Goal: Information Seeking & Learning: Learn about a topic

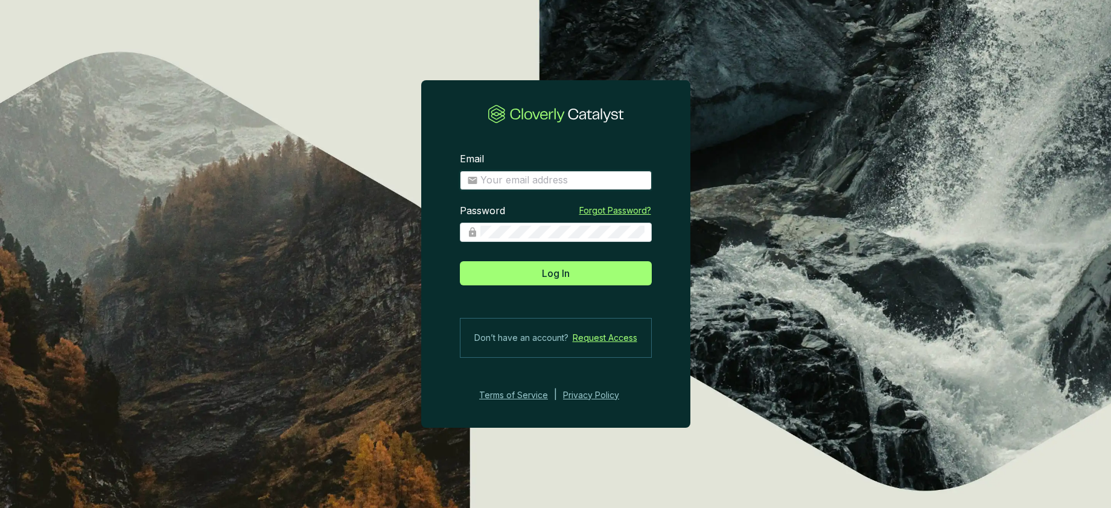
type input "hschrock@b-e-f.org"
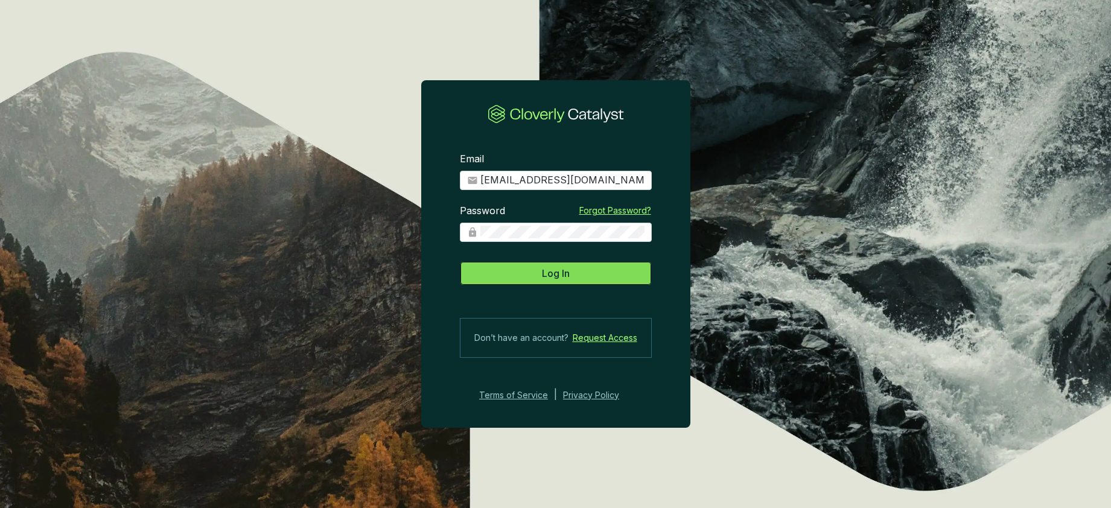
click at [555, 277] on span "Log In" at bounding box center [556, 273] width 28 height 14
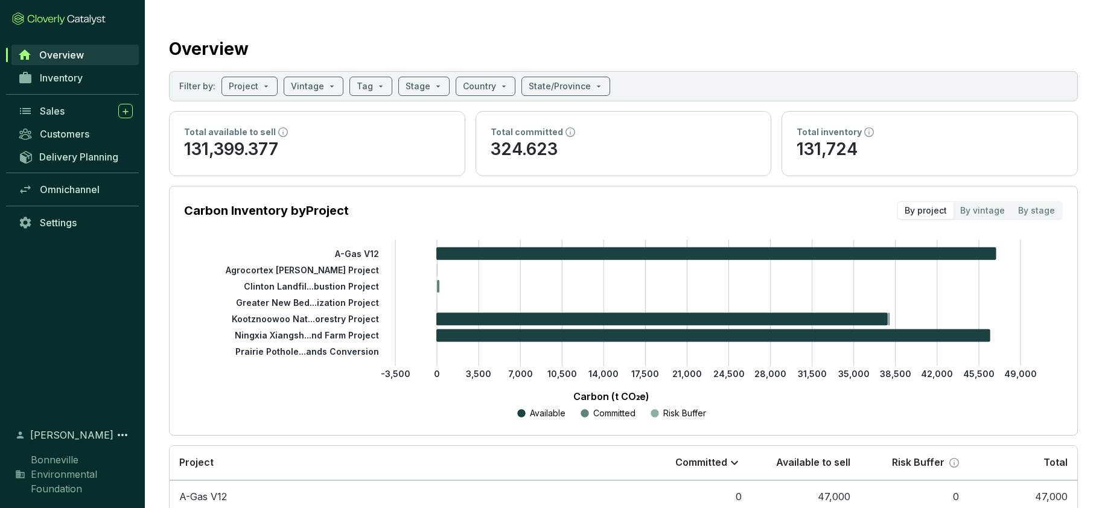
click at [366, 151] on p "131,399.377" at bounding box center [317, 149] width 266 height 23
click at [238, 78] on input "search" at bounding box center [244, 86] width 30 height 18
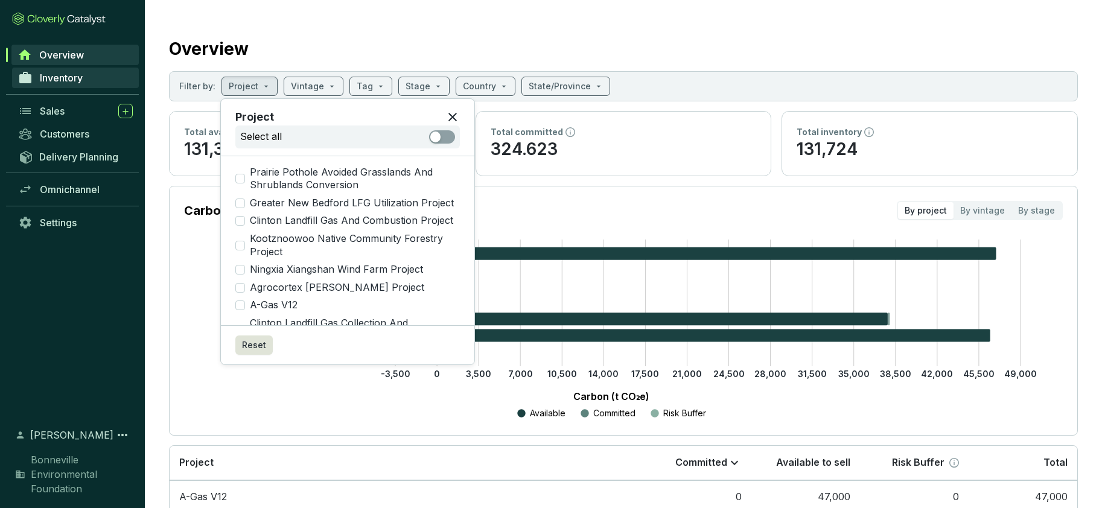
click at [74, 78] on span "Inventory" at bounding box center [61, 78] width 43 height 12
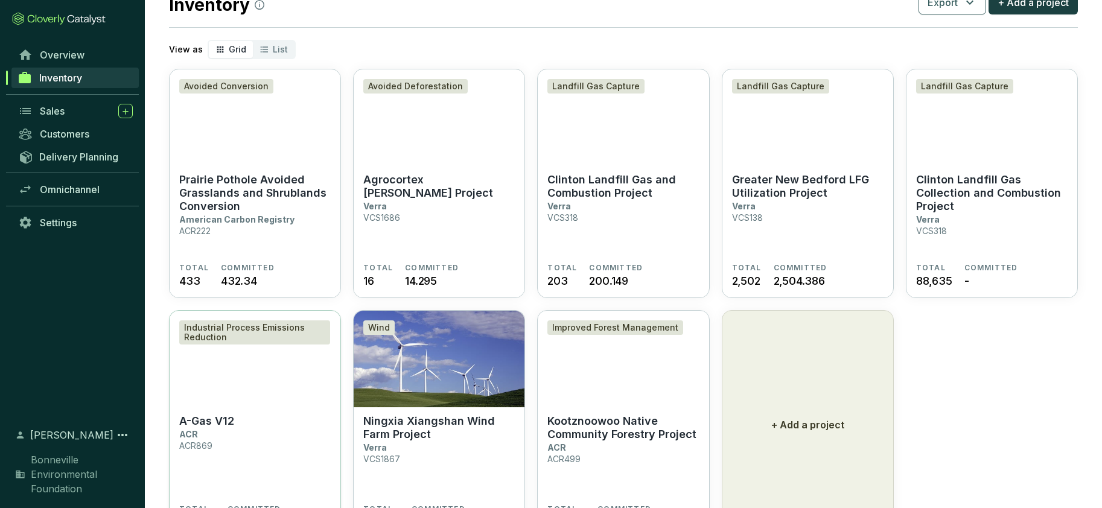
scroll to position [59, 0]
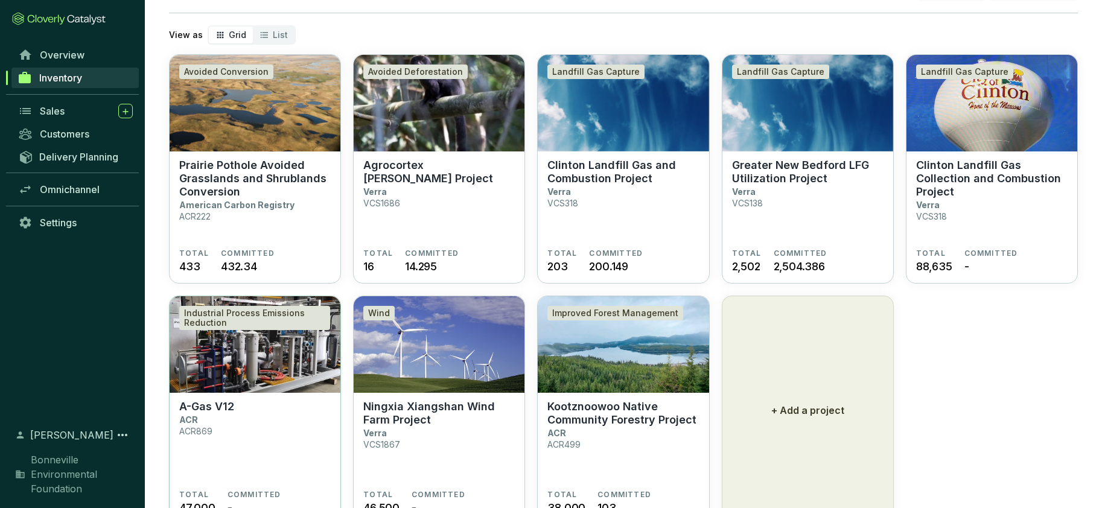
click at [276, 370] on img at bounding box center [255, 344] width 171 height 97
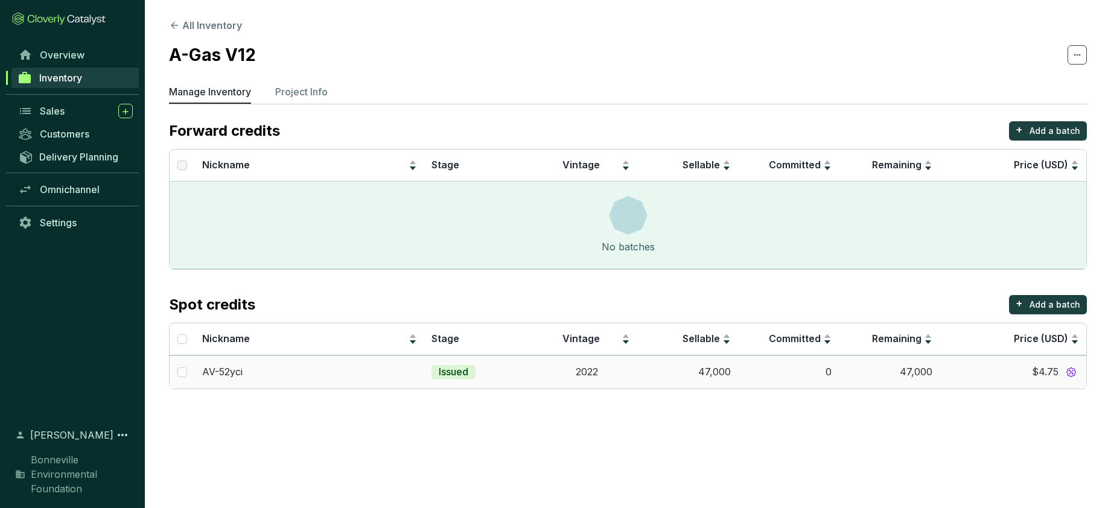
click at [909, 372] on td "47,000" at bounding box center [889, 371] width 101 height 33
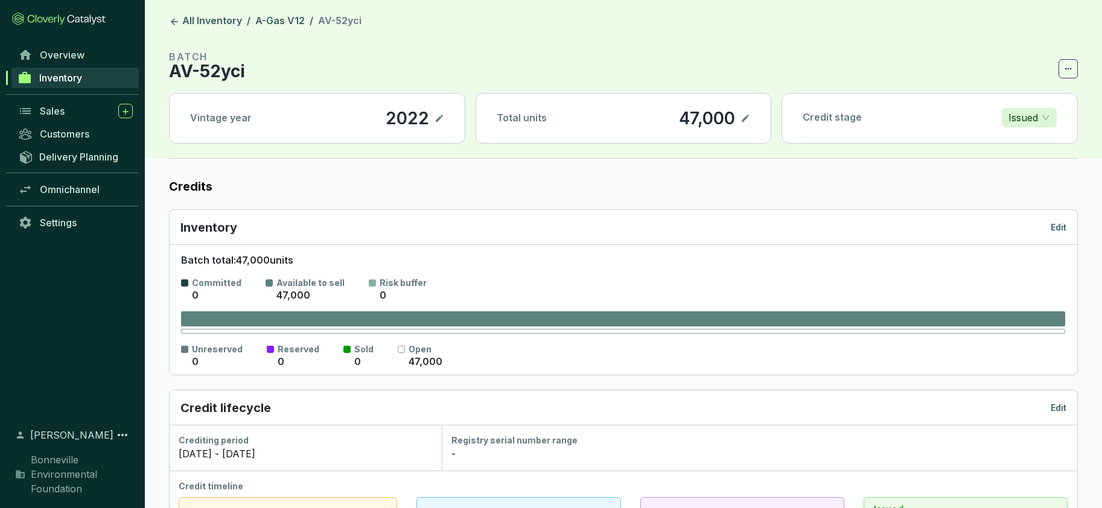
click at [625, 121] on div "Total units 47,000" at bounding box center [623, 118] width 295 height 49
click at [745, 113] on icon at bounding box center [746, 118] width 10 height 14
click at [528, 36] on header "All Inventory / A-Gas V12 / AV-52yci BATCH AV-52yci Vintage year 2022 Total uni…" at bounding box center [623, 79] width 957 height 159
click at [774, 54] on section "BATCH AV-52yci" at bounding box center [623, 63] width 909 height 29
click at [744, 116] on icon at bounding box center [746, 118] width 10 height 14
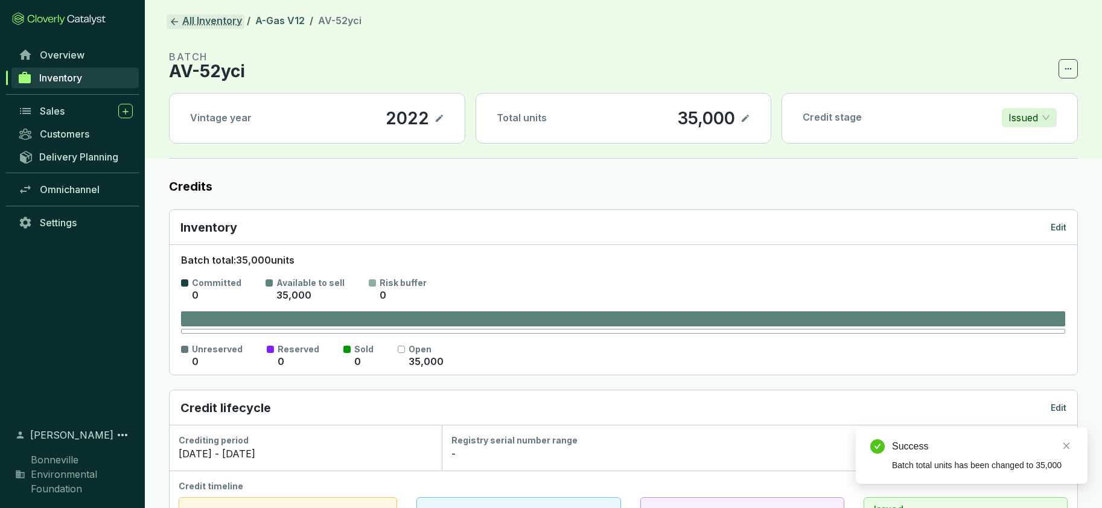
click at [175, 27] on icon at bounding box center [174, 21] width 11 height 11
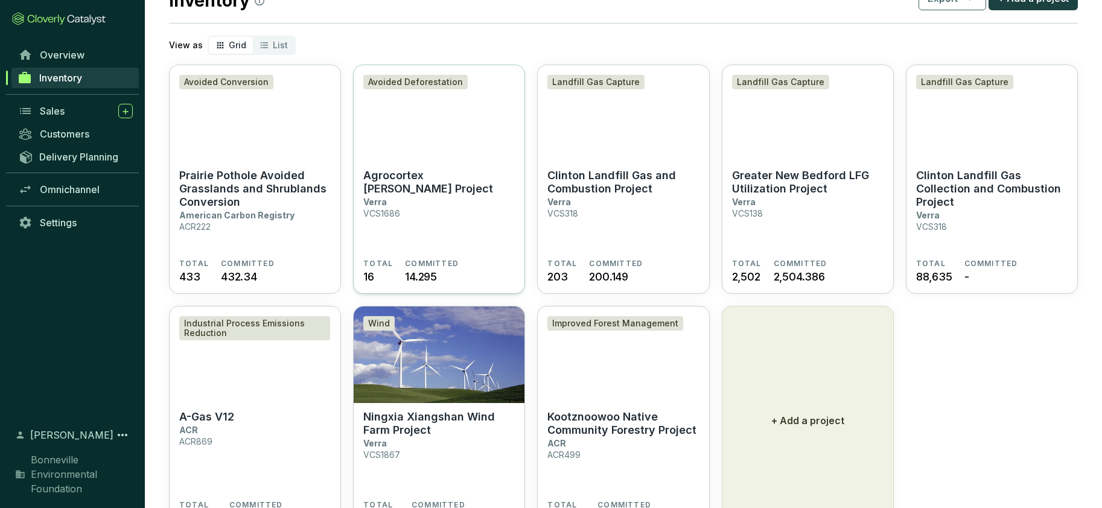
scroll to position [107, 0]
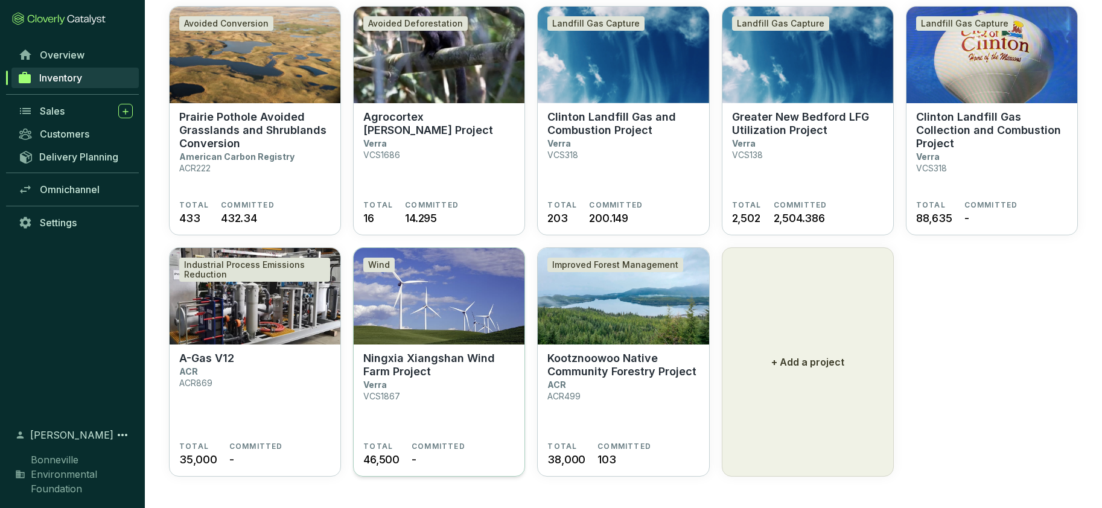
click at [424, 371] on p "Ningxia Xiangshan Wind Farm Project" at bounding box center [438, 365] width 151 height 27
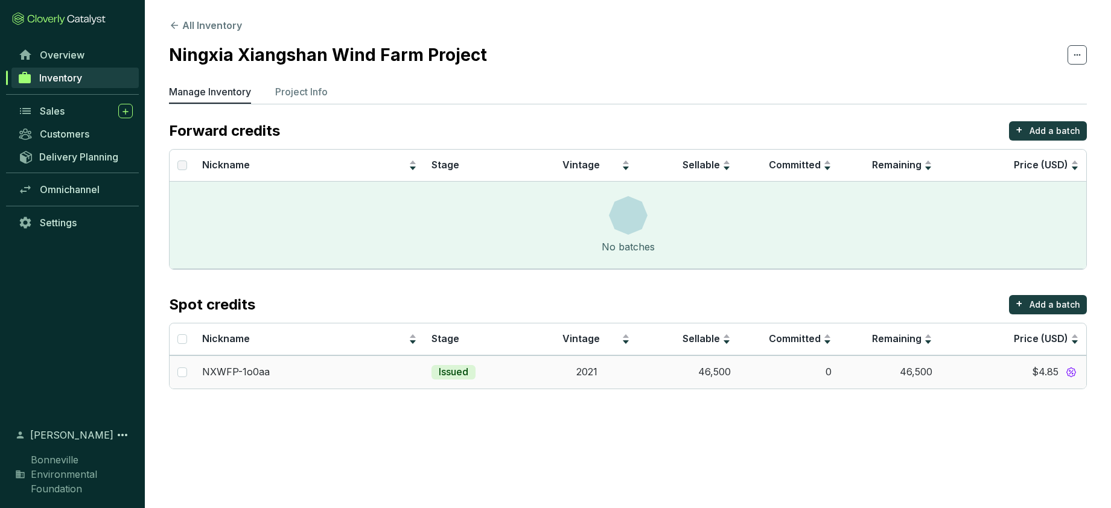
click at [722, 370] on td "46,500" at bounding box center [687, 371] width 101 height 33
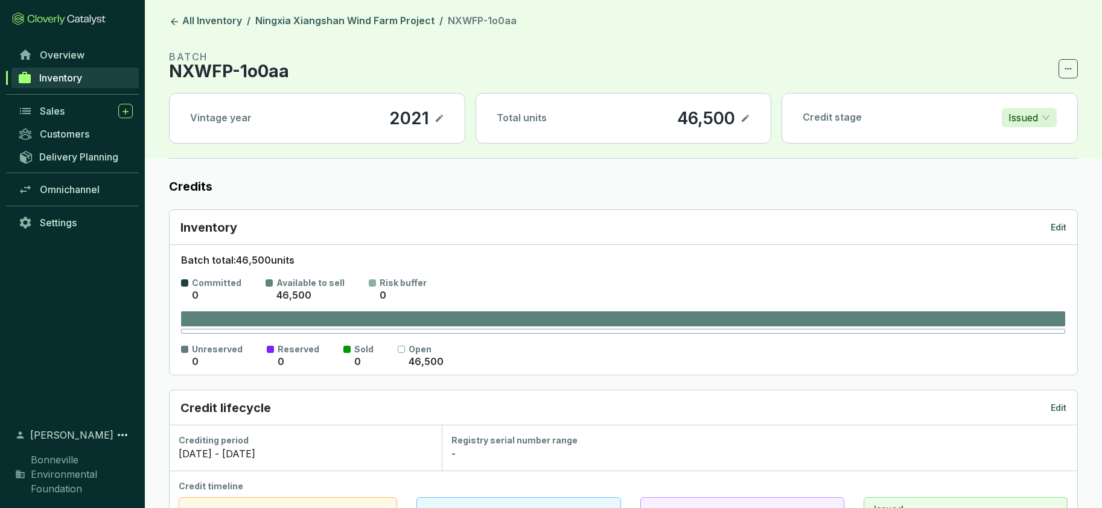
click at [745, 115] on icon at bounding box center [746, 118] width 10 height 14
click at [742, 116] on icon at bounding box center [746, 118] width 10 height 14
click at [187, 18] on link "All Inventory" at bounding box center [206, 21] width 78 height 14
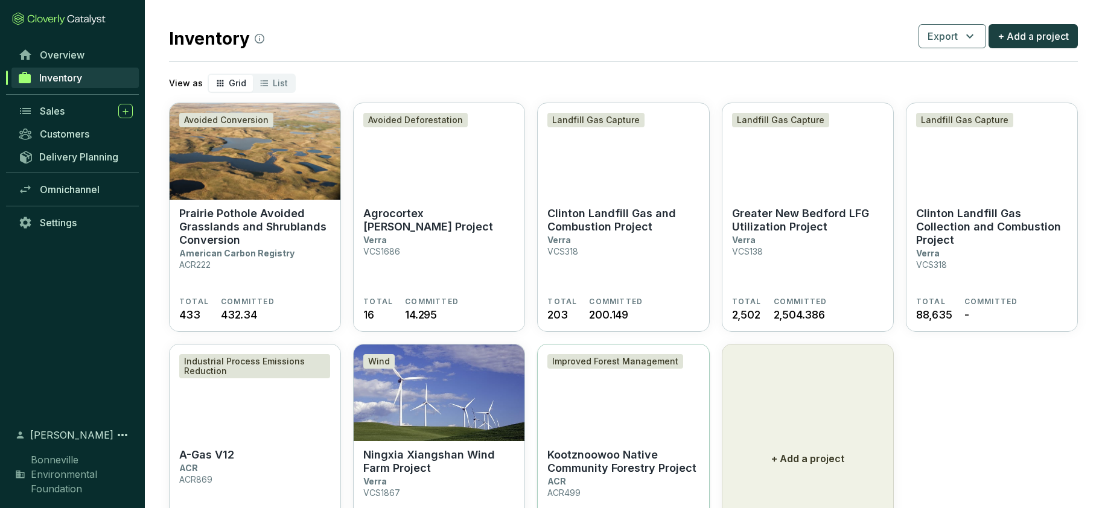
scroll to position [107, 0]
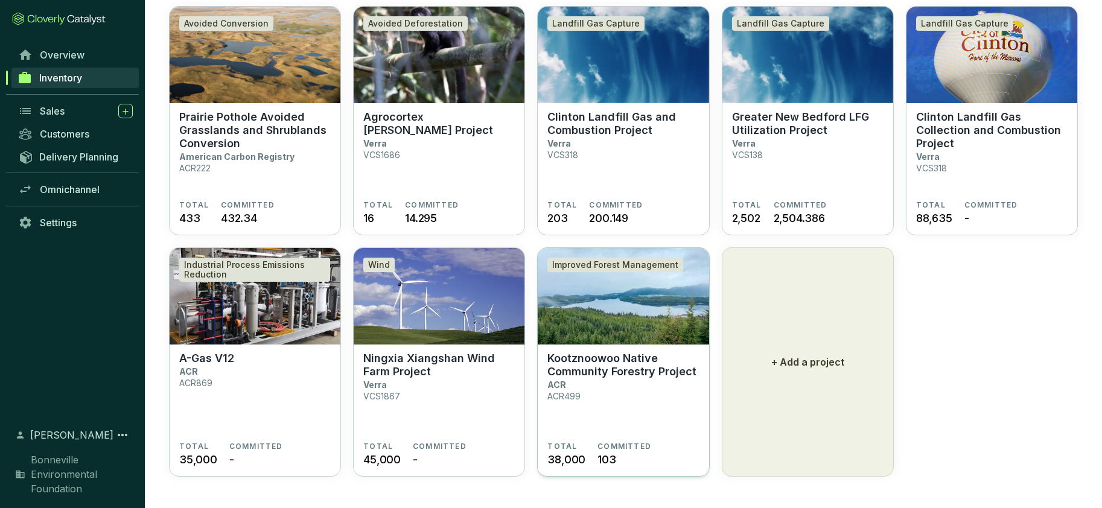
click at [609, 365] on p "Kootznoowoo Native Community Forestry Project" at bounding box center [622, 365] width 151 height 27
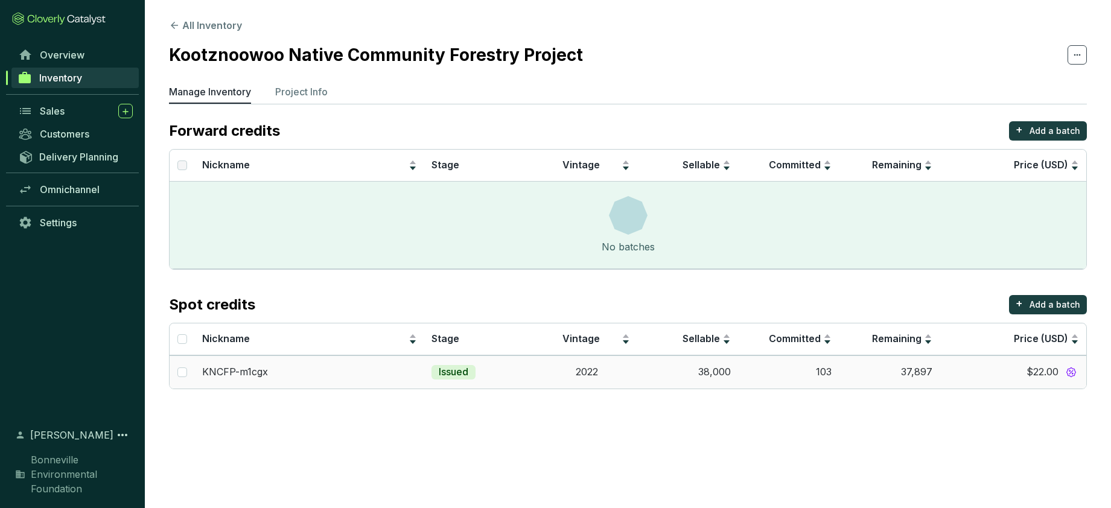
click at [719, 376] on td "38,000" at bounding box center [687, 371] width 101 height 33
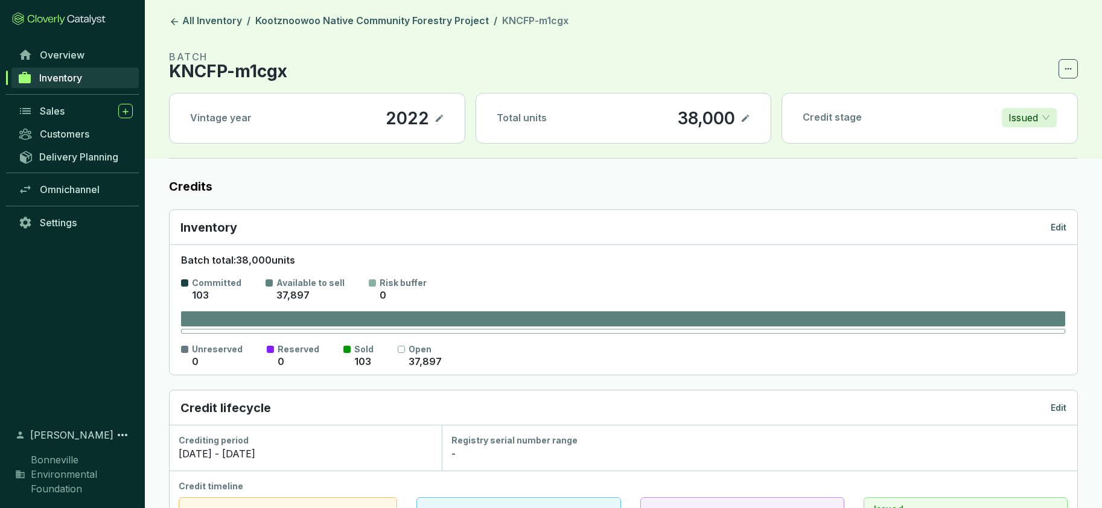
click at [745, 120] on icon at bounding box center [745, 118] width 7 height 7
click at [744, 117] on icon at bounding box center [746, 118] width 10 height 14
click at [218, 21] on link "All Inventory" at bounding box center [206, 21] width 78 height 14
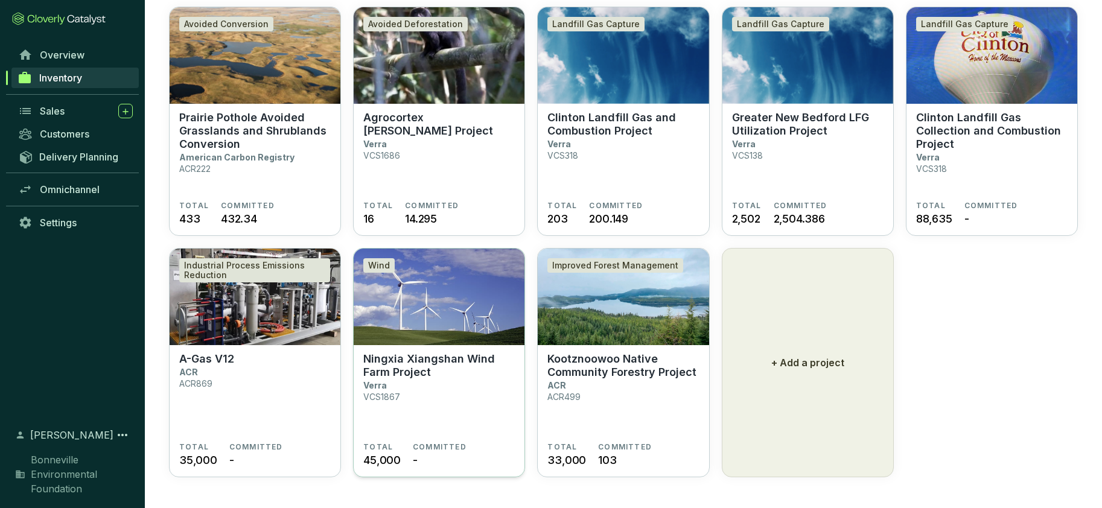
scroll to position [107, 0]
click at [434, 381] on section "Ningxia Xiangshan Wind Farm Project Verra VCS1867" at bounding box center [438, 397] width 151 height 90
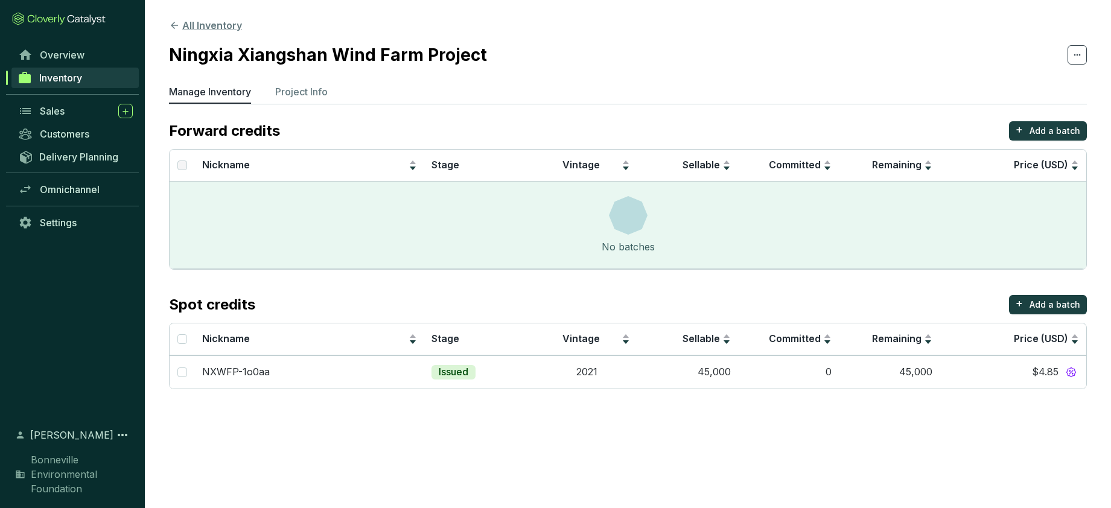
click at [187, 23] on button "All Inventory" at bounding box center [205, 25] width 73 height 14
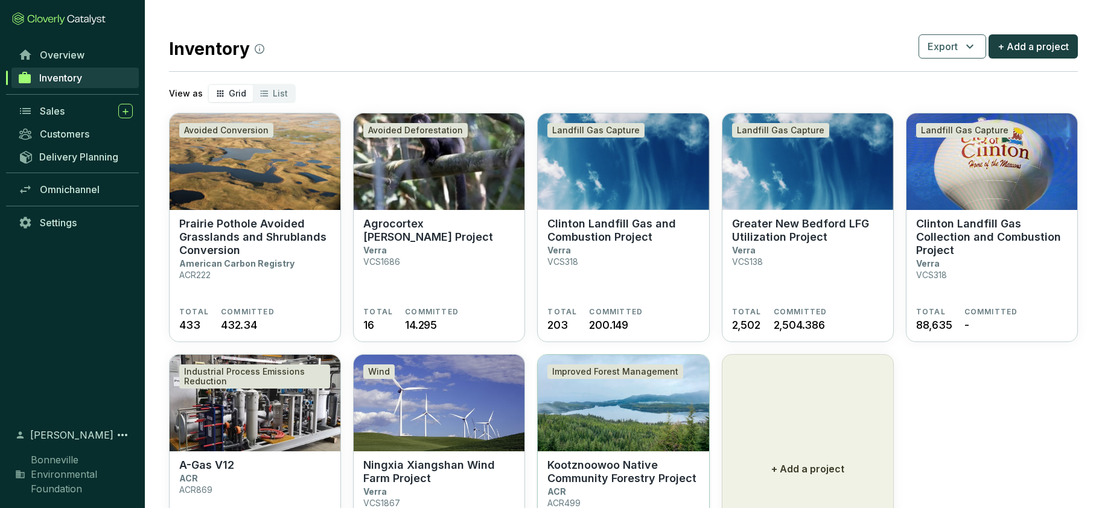
click at [591, 464] on p "Kootznoowoo Native Community Forestry Project" at bounding box center [622, 472] width 151 height 27
